Goal: Navigation & Orientation: Find specific page/section

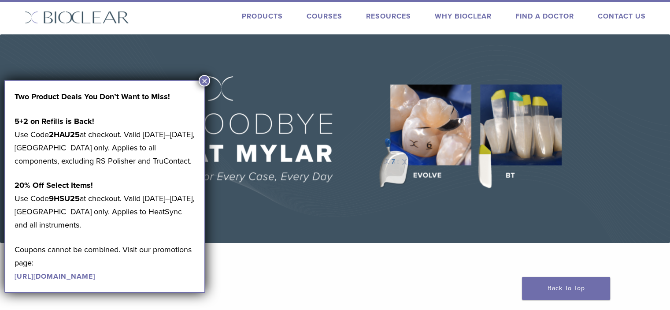
scroll to position [44, 0]
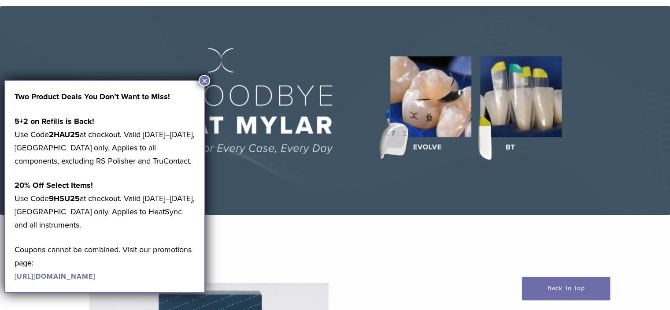
click at [204, 75] on button "×" at bounding box center [204, 80] width 11 height 11
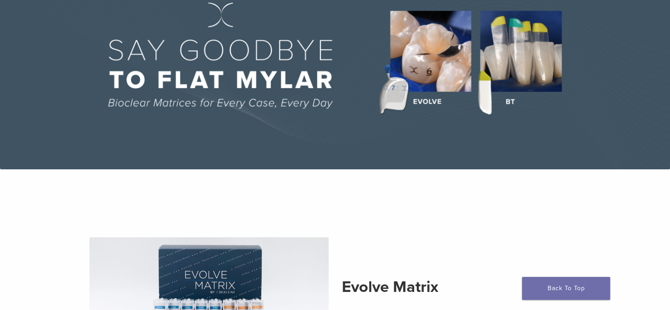
scroll to position [0, 0]
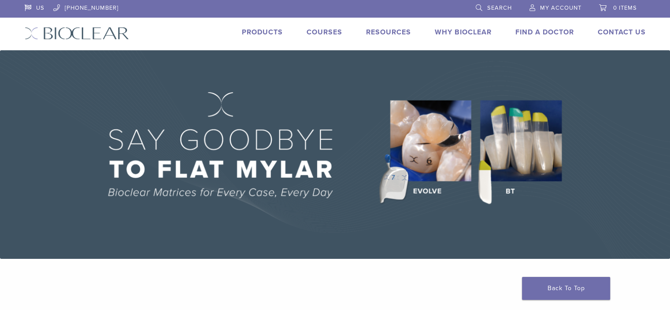
click at [254, 33] on link "Products" at bounding box center [262, 32] width 41 height 9
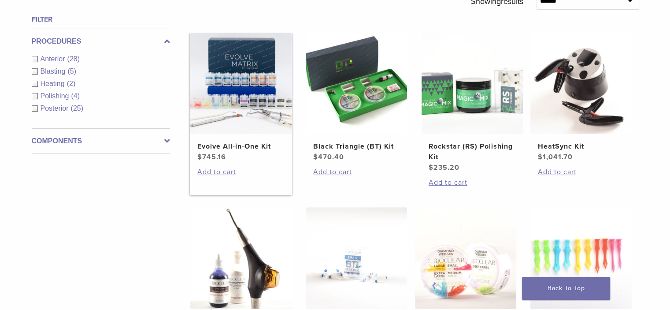
scroll to position [326, 0]
